Goal: Transaction & Acquisition: Purchase product/service

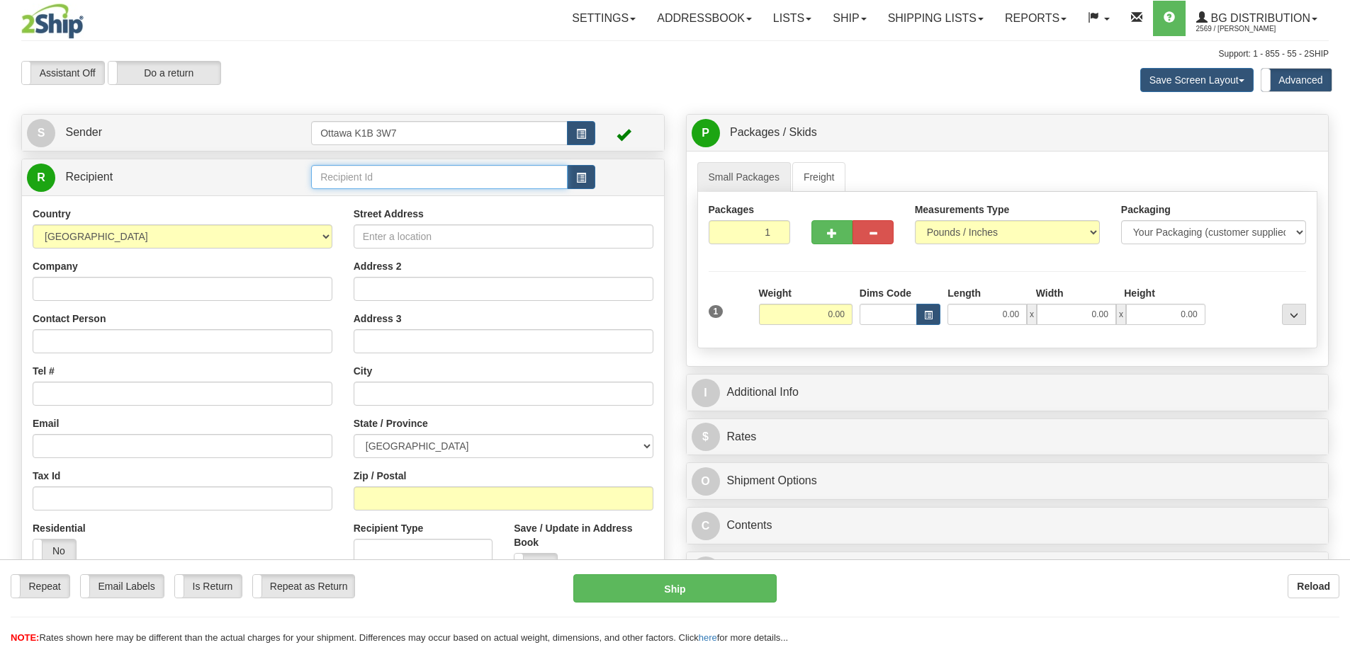
click at [444, 179] on input "text" at bounding box center [439, 177] width 256 height 24
type input "910972"
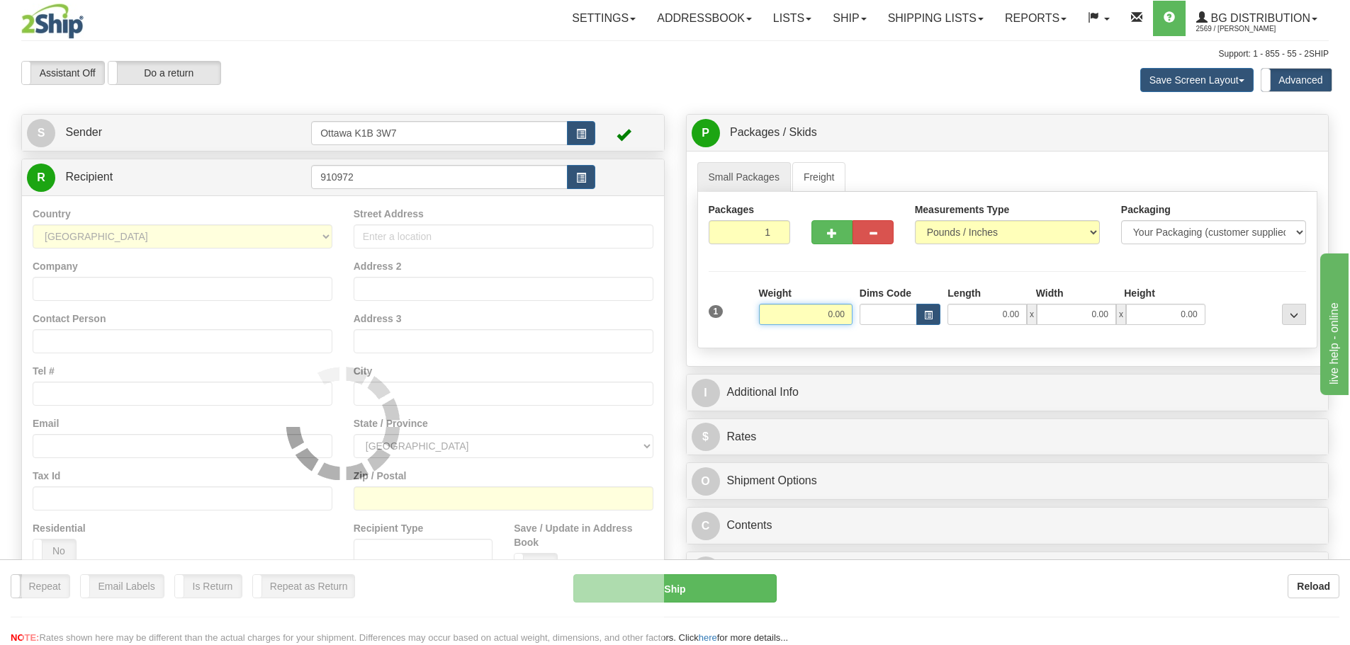
click at [603, 67] on div "Assistant On Assistant Off Do a return Do a return Previous Next Save Screen La…" at bounding box center [675, 80] width 1329 height 38
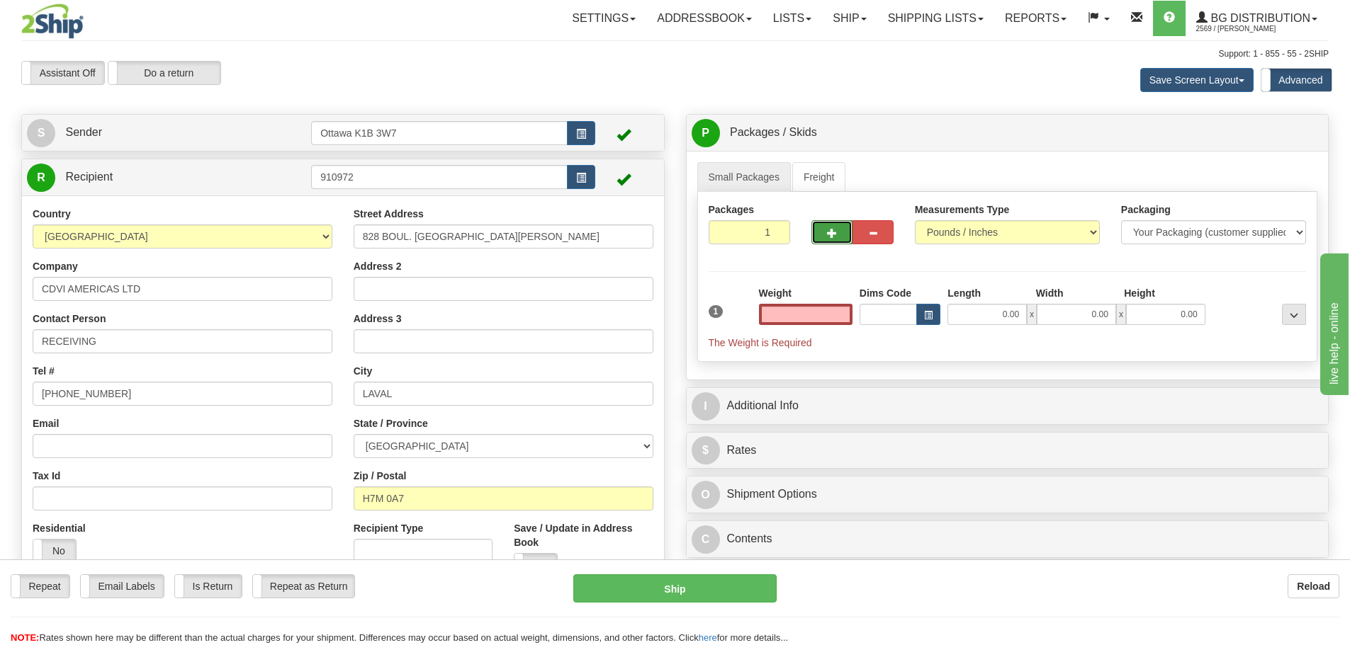
type input "0.00"
click at [833, 242] on button "button" at bounding box center [831, 232] width 41 height 24
type input "2"
click at [1271, 132] on span "Pack / Skid Level" at bounding box center [1282, 133] width 65 height 10
radio input "true"
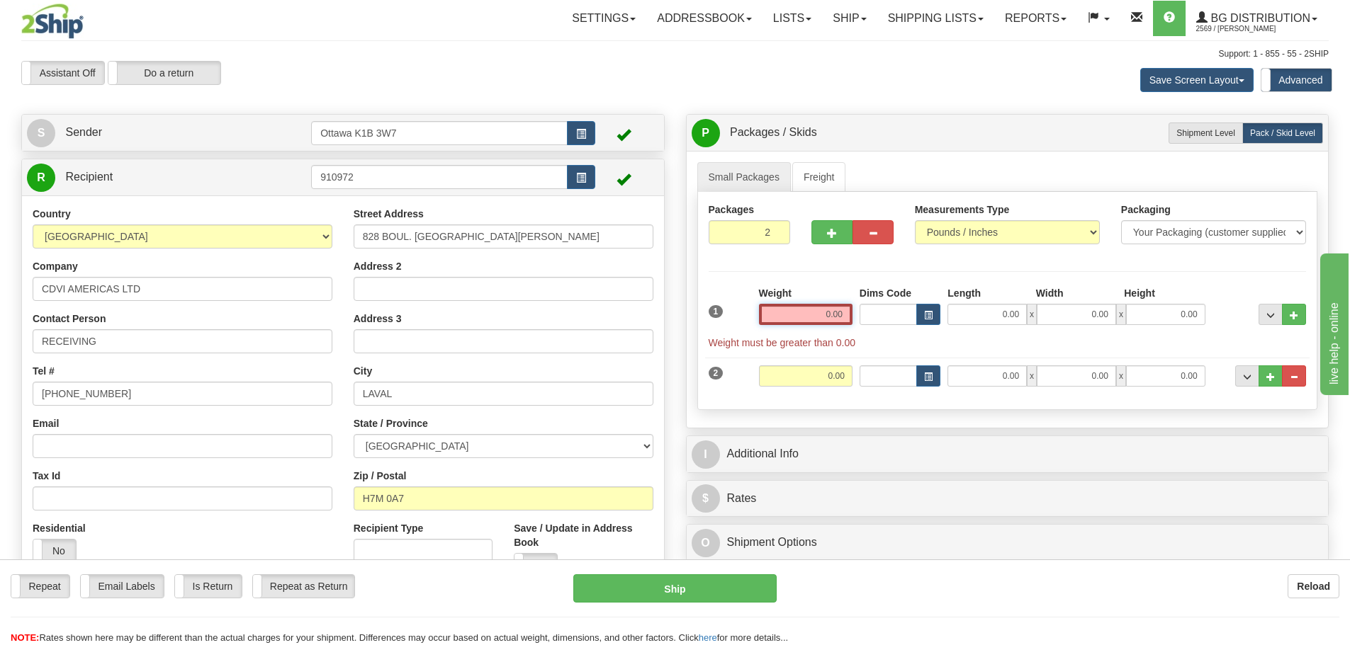
click at [805, 318] on input "0.00" at bounding box center [806, 314] width 94 height 21
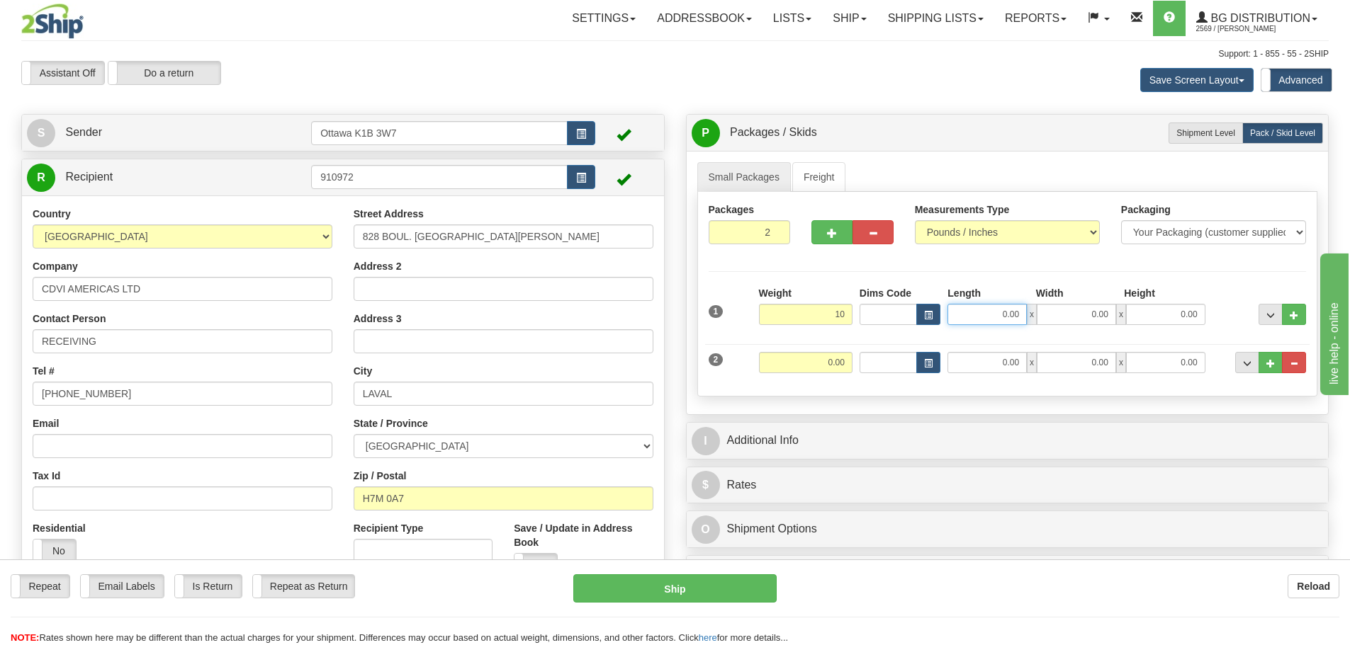
type input "10.00"
click at [999, 319] on input "0.00" at bounding box center [986, 314] width 79 height 21
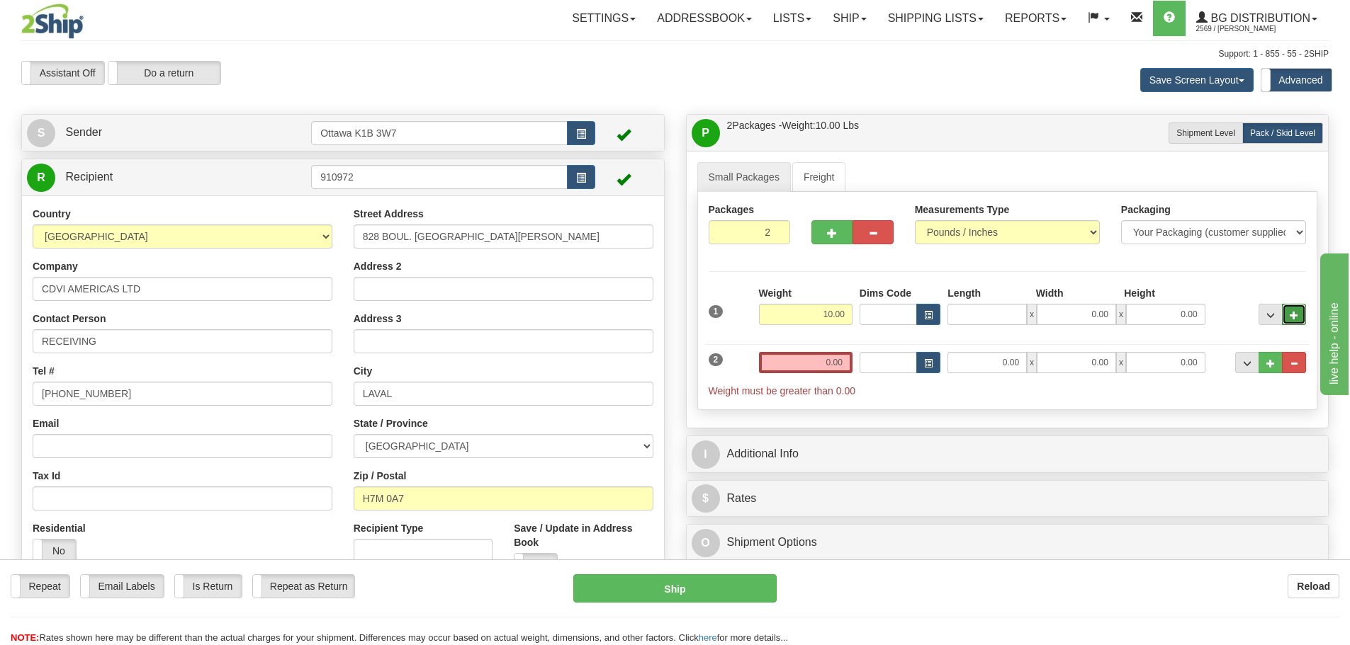
type input "0.00"
click at [1286, 317] on button "..." at bounding box center [1294, 314] width 24 height 21
type input "3"
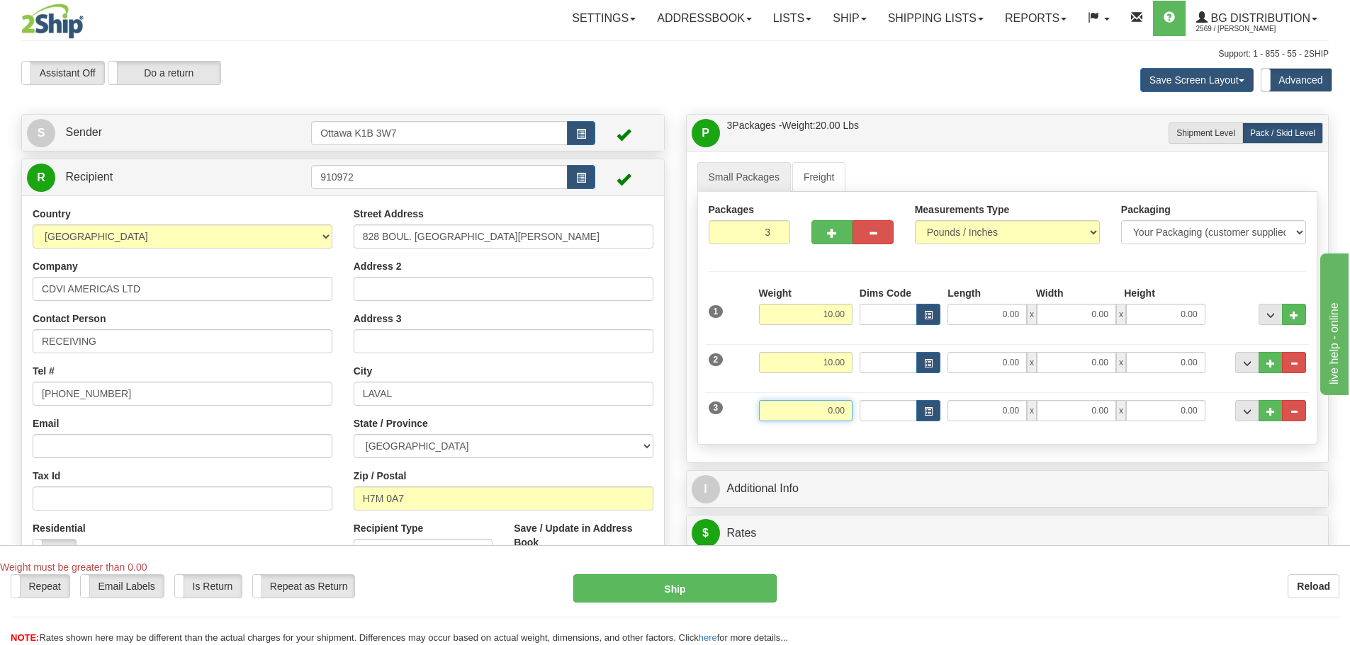
click at [811, 414] on input "0.00" at bounding box center [806, 410] width 94 height 21
type input "14.00"
click at [1269, 411] on span "..." at bounding box center [1270, 412] width 9 height 8
type input "4"
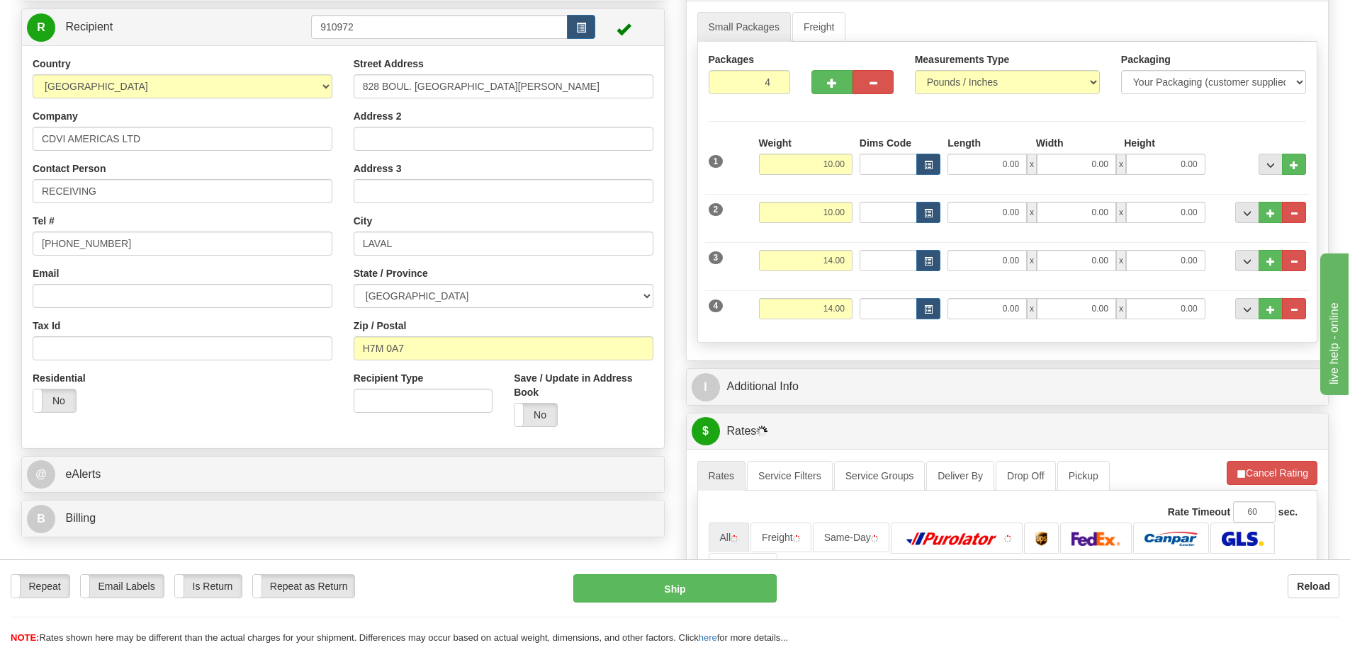
scroll to position [213, 0]
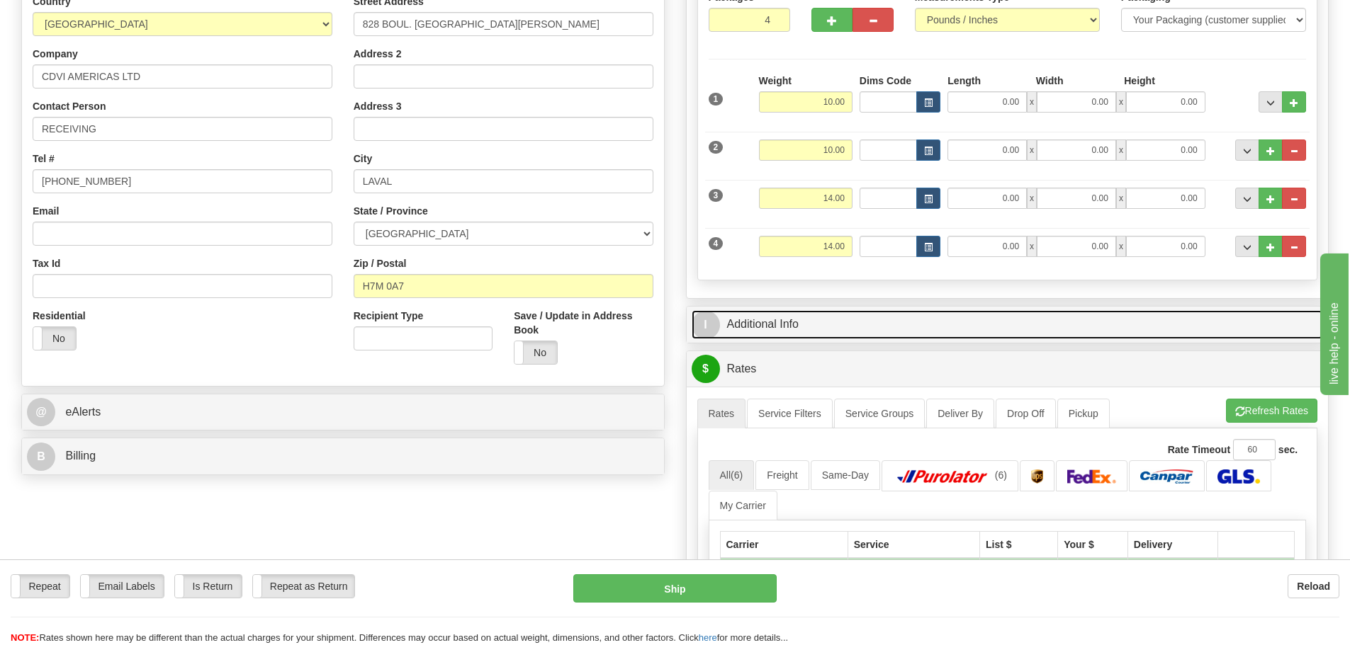
click at [828, 329] on link "I Additional Info" at bounding box center [1008, 324] width 632 height 29
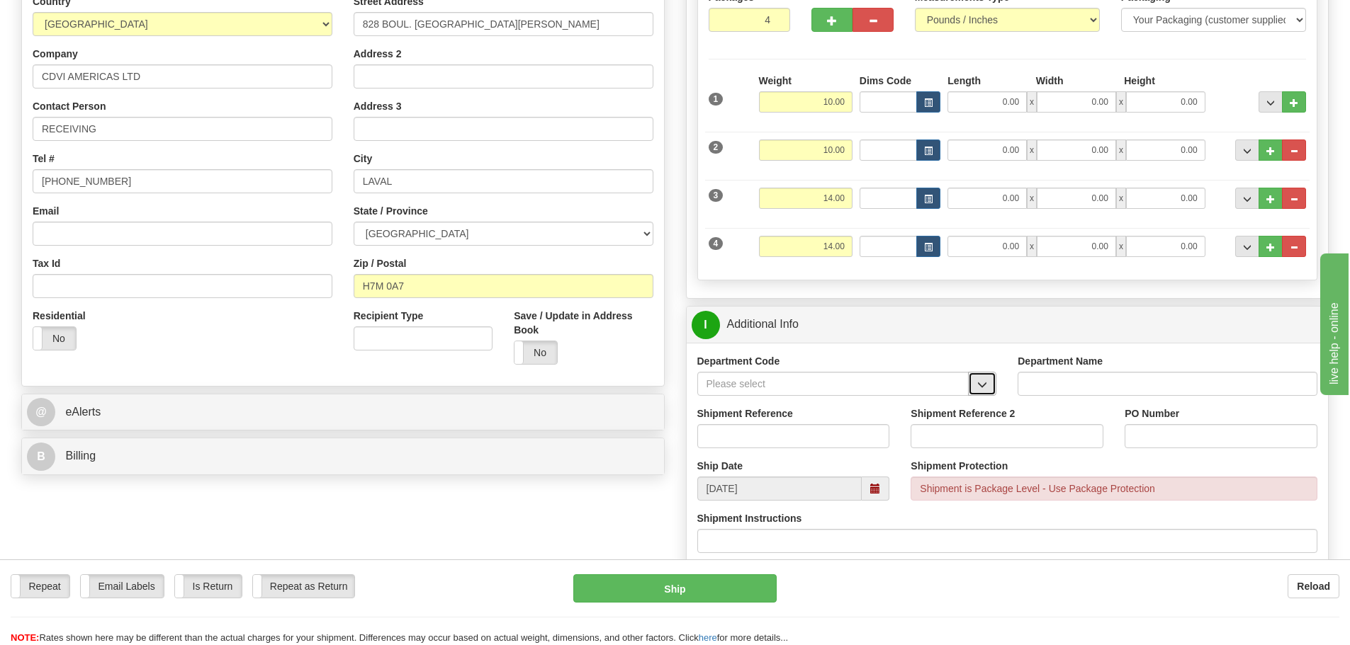
click at [982, 387] on span "button" at bounding box center [982, 384] width 10 height 9
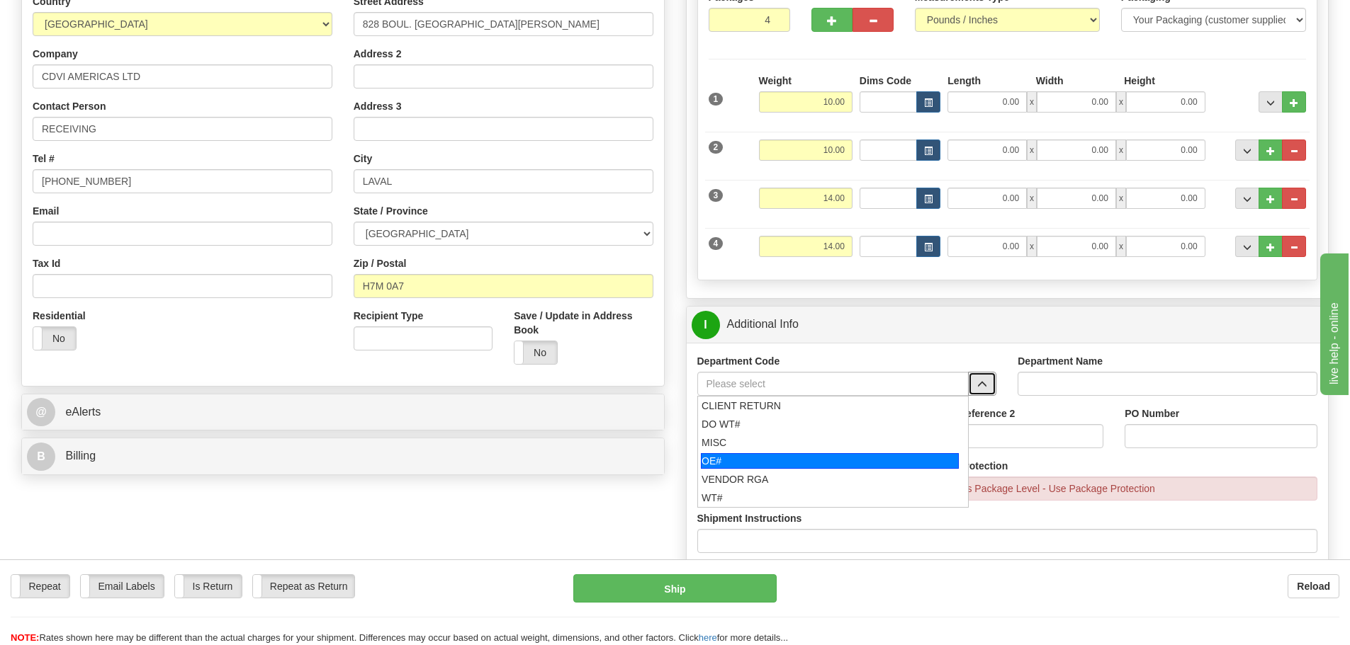
click at [801, 454] on div "OE#" at bounding box center [830, 461] width 258 height 16
type input "OE#"
type input "ORDERS"
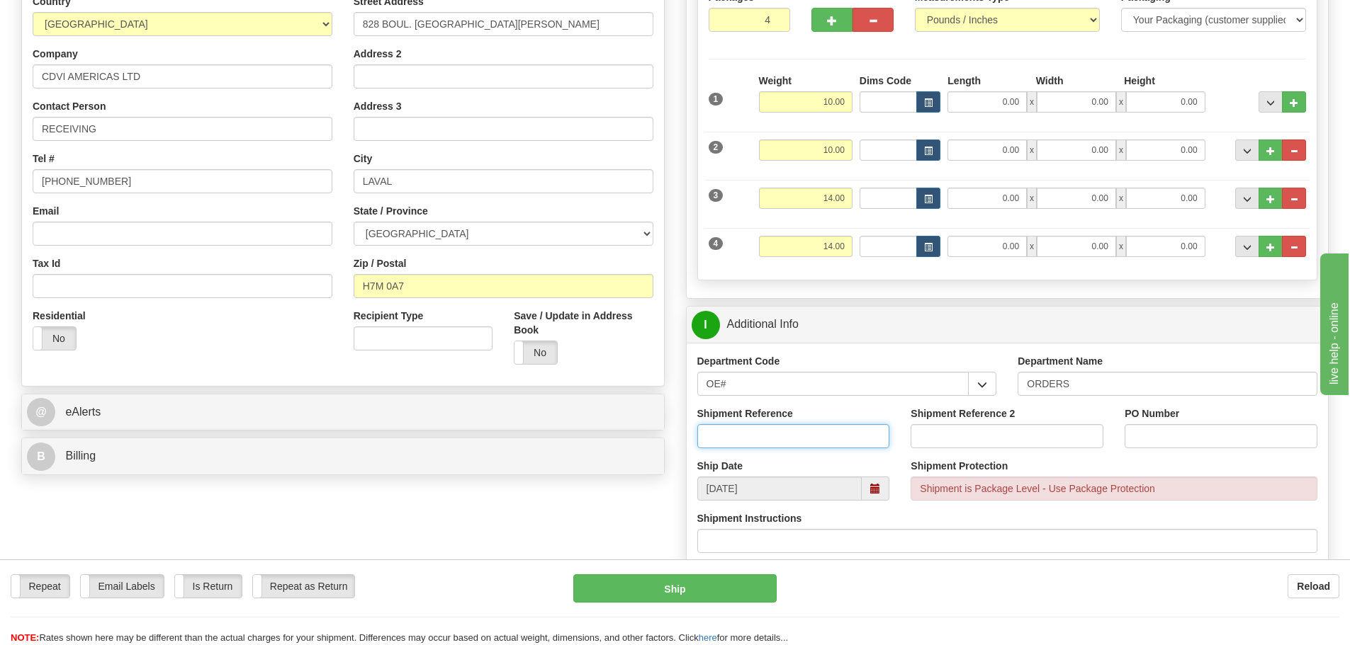
click at [768, 431] on input "Shipment Reference" at bounding box center [793, 436] width 193 height 24
type input "10204418-00"
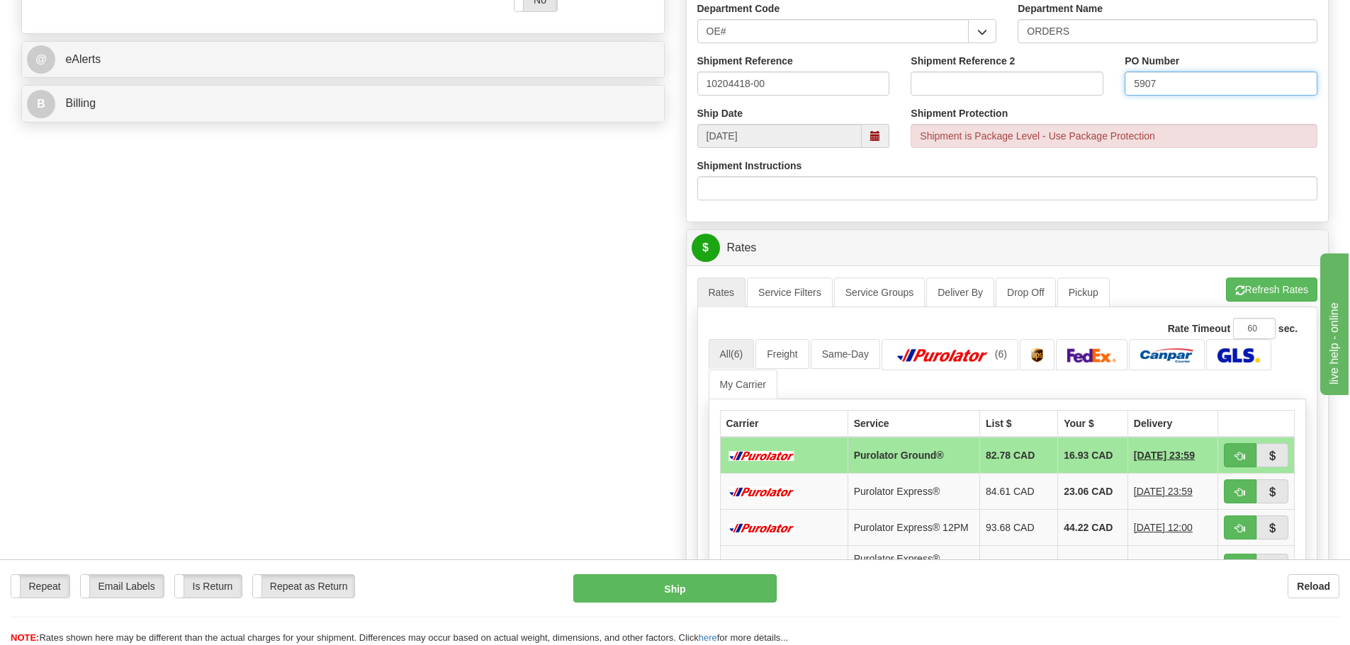
scroll to position [567, 0]
type input "5907"
click at [1223, 461] on td at bounding box center [1256, 454] width 77 height 37
click at [1226, 461] on button "button" at bounding box center [1240, 454] width 33 height 24
type input "260"
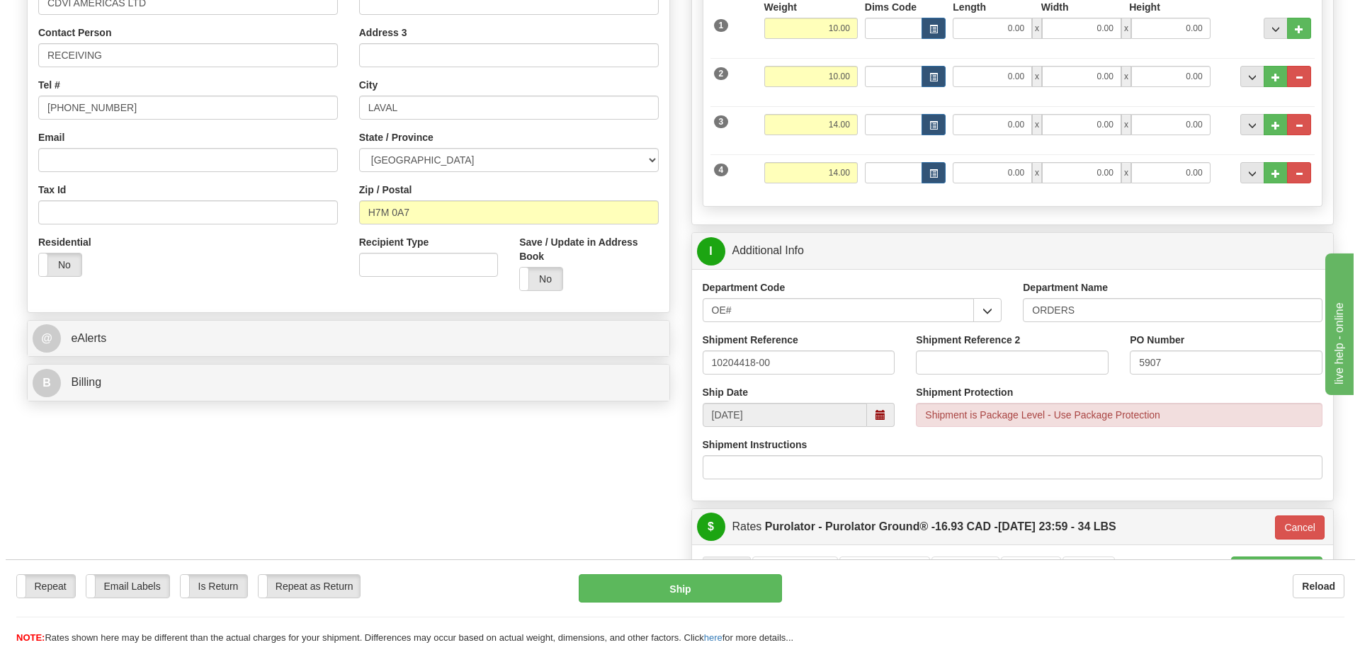
scroll to position [283, 0]
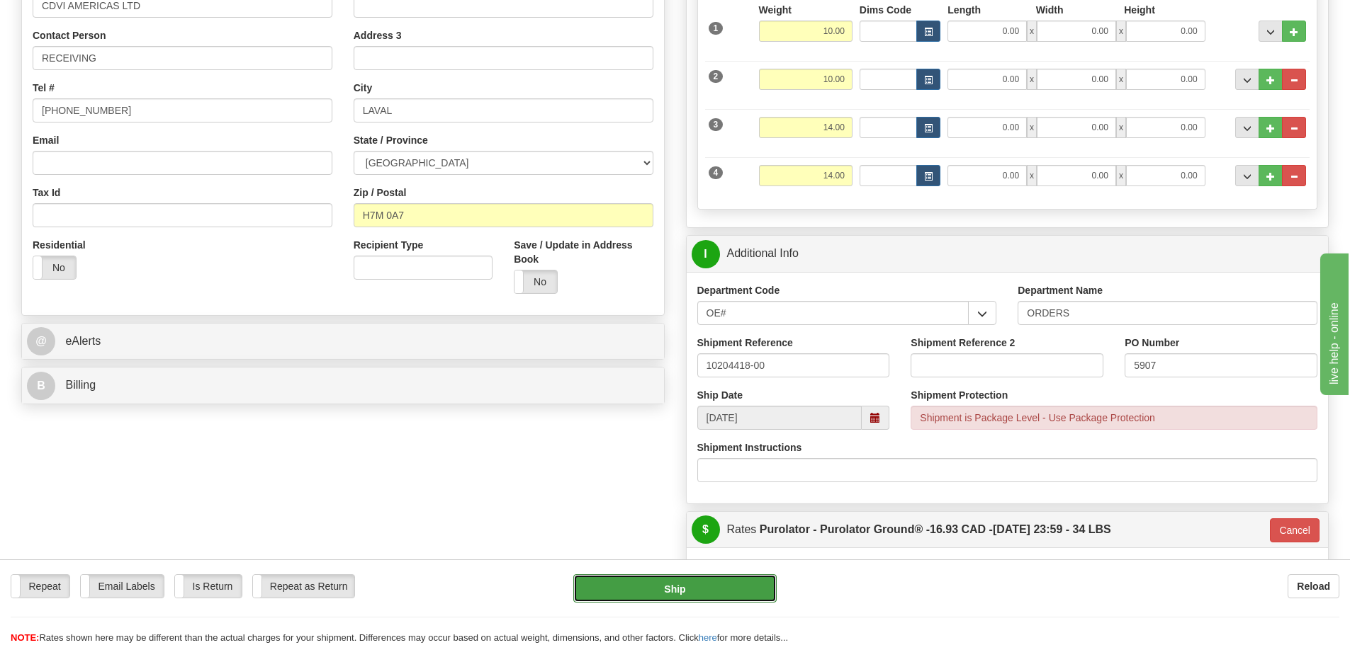
click at [724, 593] on button "Ship" at bounding box center [674, 589] width 203 height 28
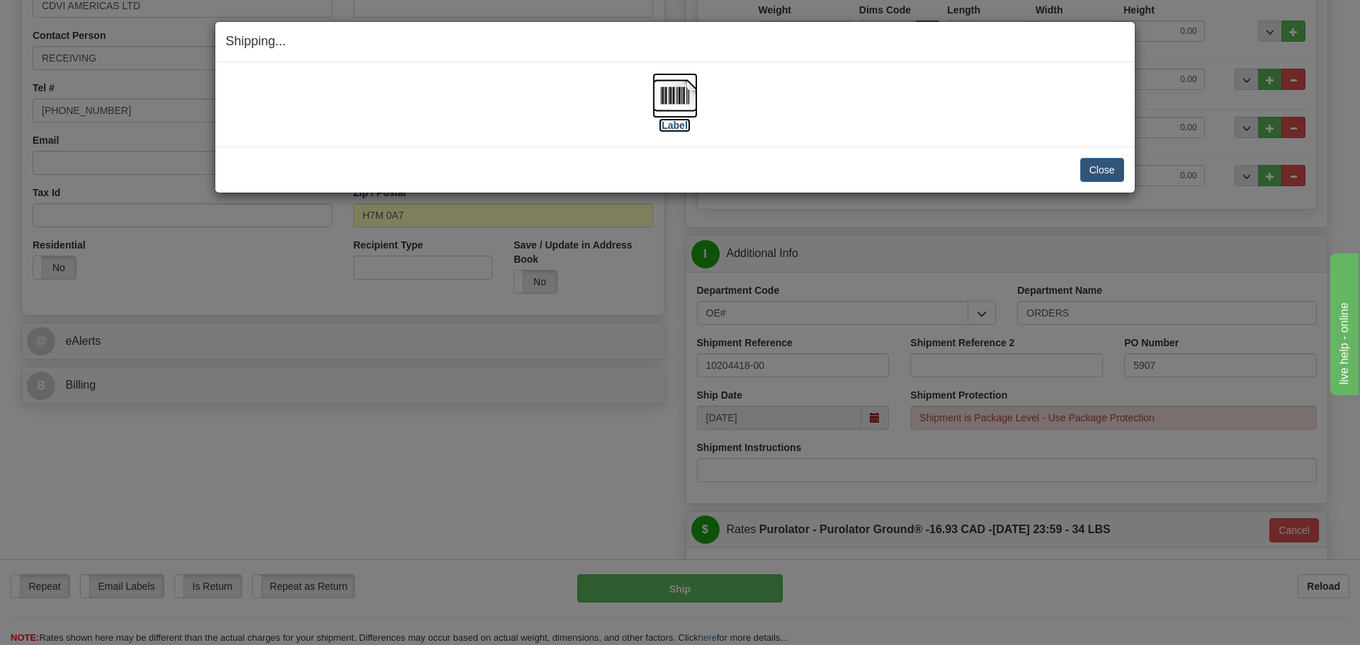
click at [675, 125] on label "[Label]" at bounding box center [675, 125] width 33 height 14
click at [1101, 165] on button "Close" at bounding box center [1103, 170] width 44 height 24
